Goal: Find specific page/section: Find specific page/section

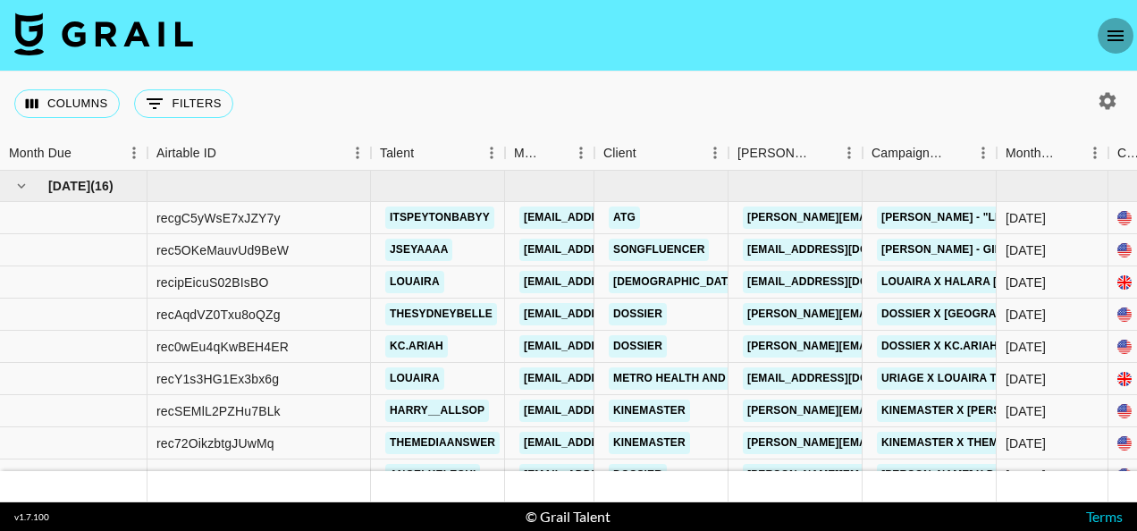
click at [1123, 36] on icon "open drawer" at bounding box center [1116, 35] width 16 height 11
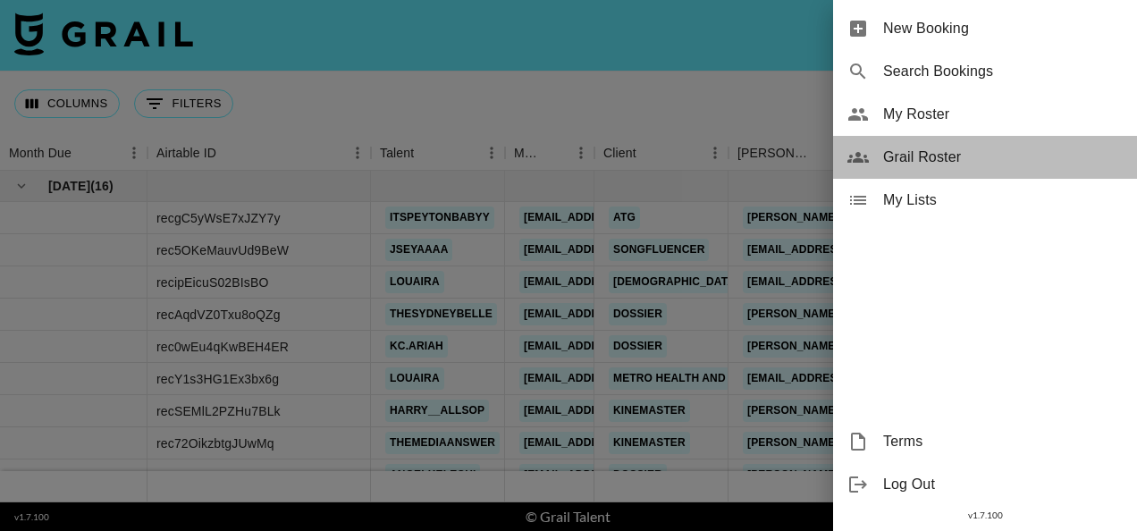
click at [920, 147] on span "Grail Roster" at bounding box center [1003, 157] width 240 height 21
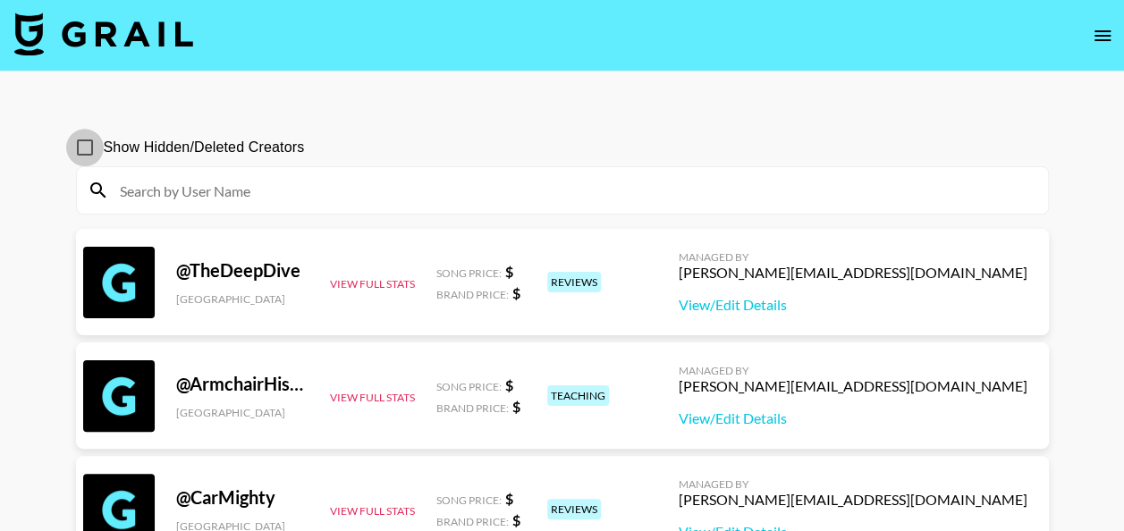
click at [86, 150] on input "Show Hidden/Deleted Creators" at bounding box center [85, 148] width 38 height 38
checkbox input "true"
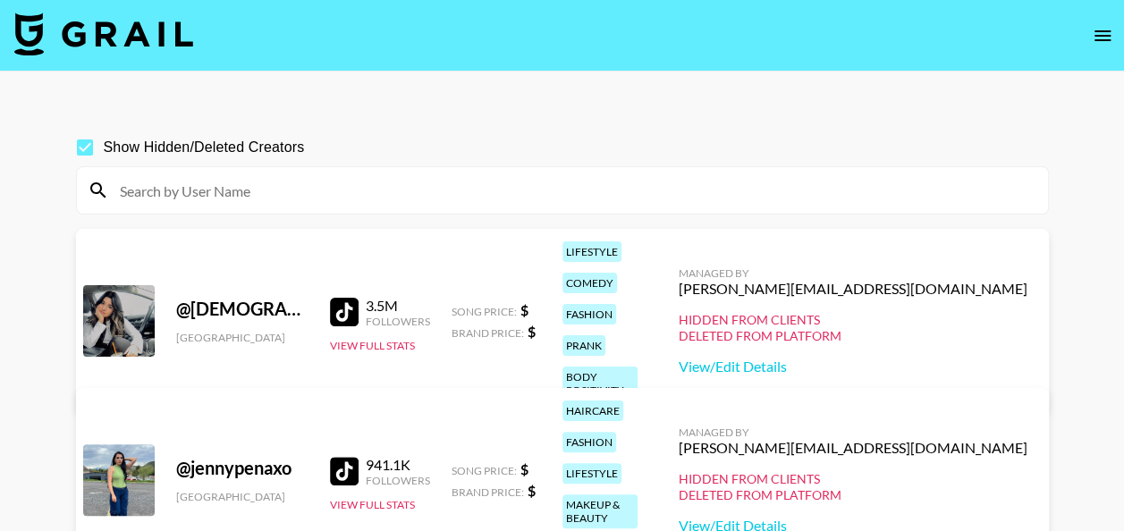
click at [170, 182] on input at bounding box center [573, 190] width 928 height 29
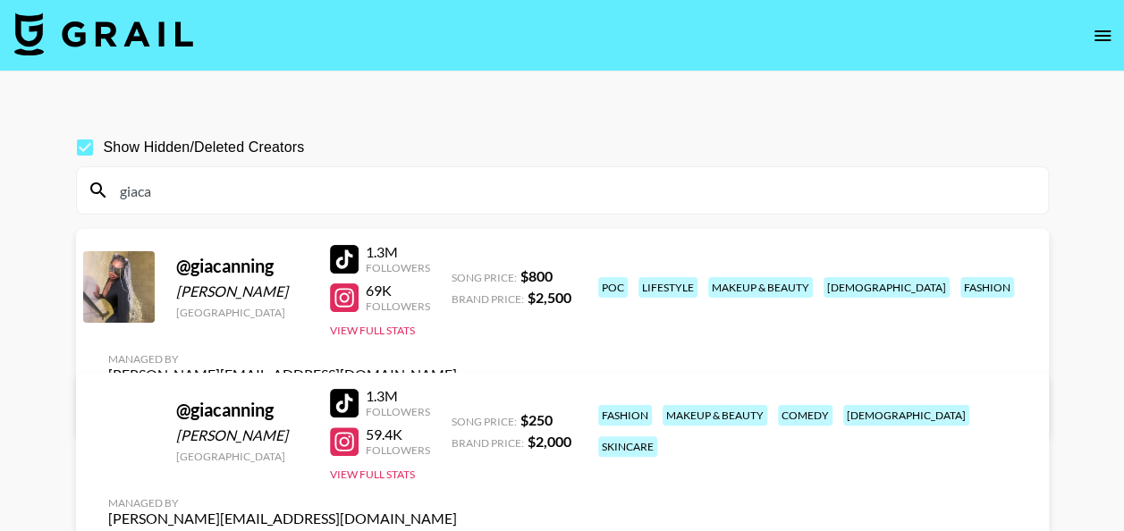
type input "giaca"
drag, startPoint x: 176, startPoint y: 189, endPoint x: 111, endPoint y: 192, distance: 65.4
click at [111, 192] on input "giaca" at bounding box center [573, 190] width 928 height 29
drag, startPoint x: 204, startPoint y: 204, endPoint x: 158, endPoint y: 200, distance: 45.7
click at [158, 200] on input "giaca" at bounding box center [573, 190] width 928 height 29
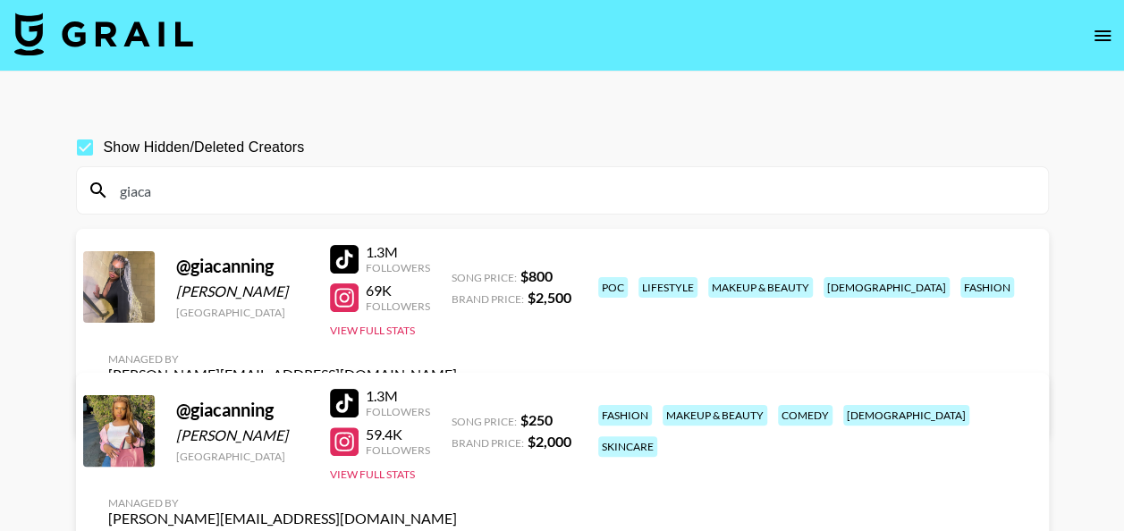
drag, startPoint x: 158, startPoint y: 200, endPoint x: 101, endPoint y: 197, distance: 57.3
click at [101, 197] on div "giaca" at bounding box center [562, 190] width 971 height 46
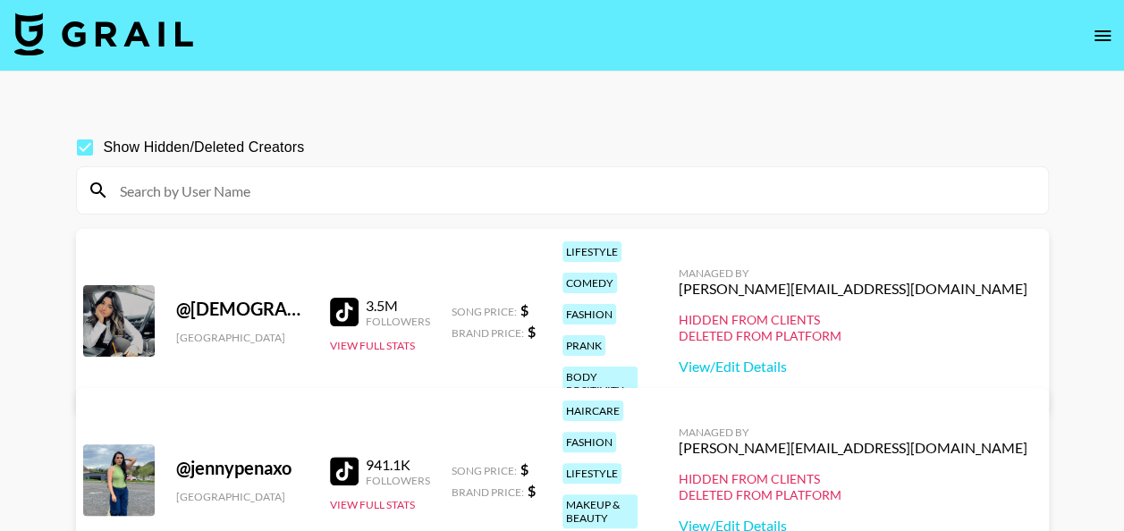
click at [261, 197] on input at bounding box center [573, 190] width 928 height 29
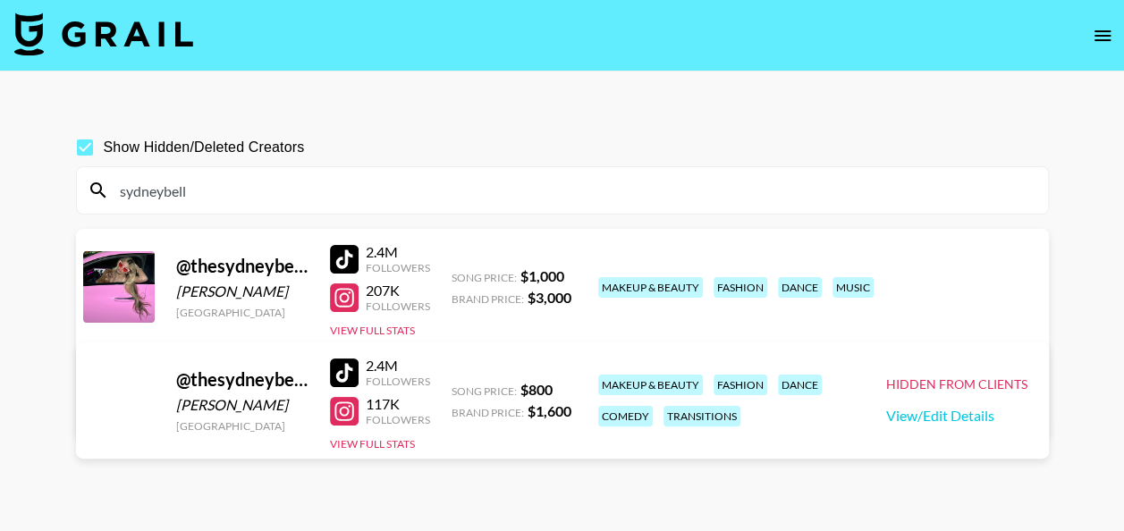
type input "sydneybell"
